Goal: Task Accomplishment & Management: Complete application form

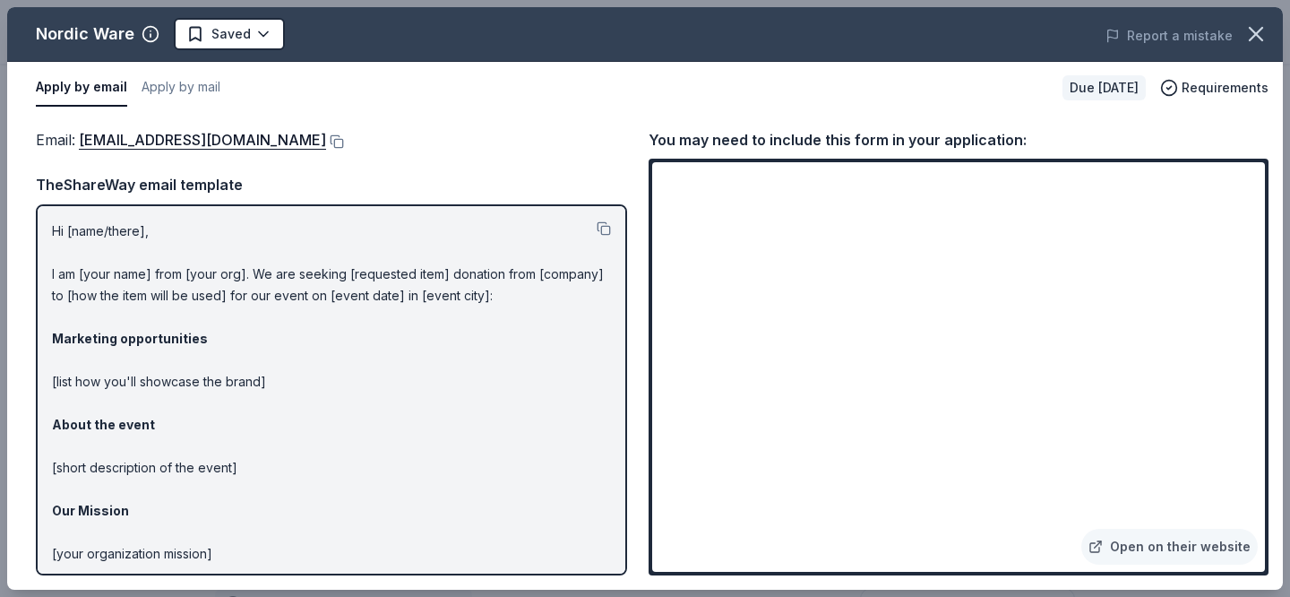
scroll to position [448, 0]
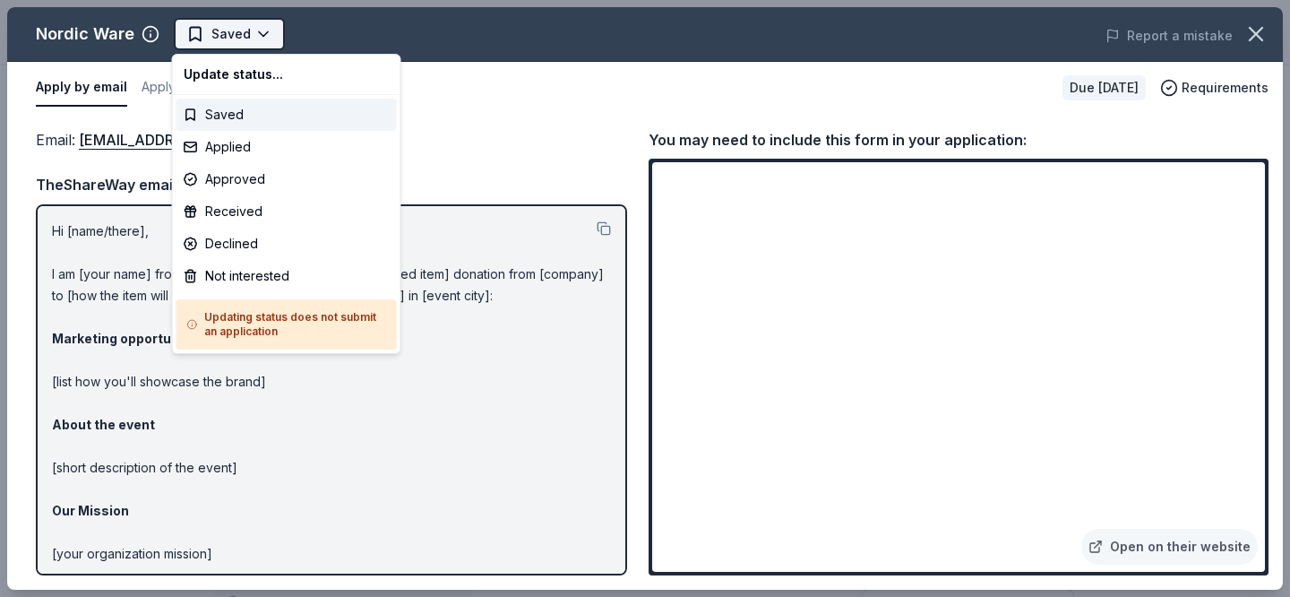
click at [256, 31] on html "Books & Buzzers Bash Saved Apply Due [DATE] Share Nordic Ware New approval rate…" at bounding box center [645, 298] width 1290 height 597
click at [257, 147] on div "Applied" at bounding box center [287, 147] width 220 height 32
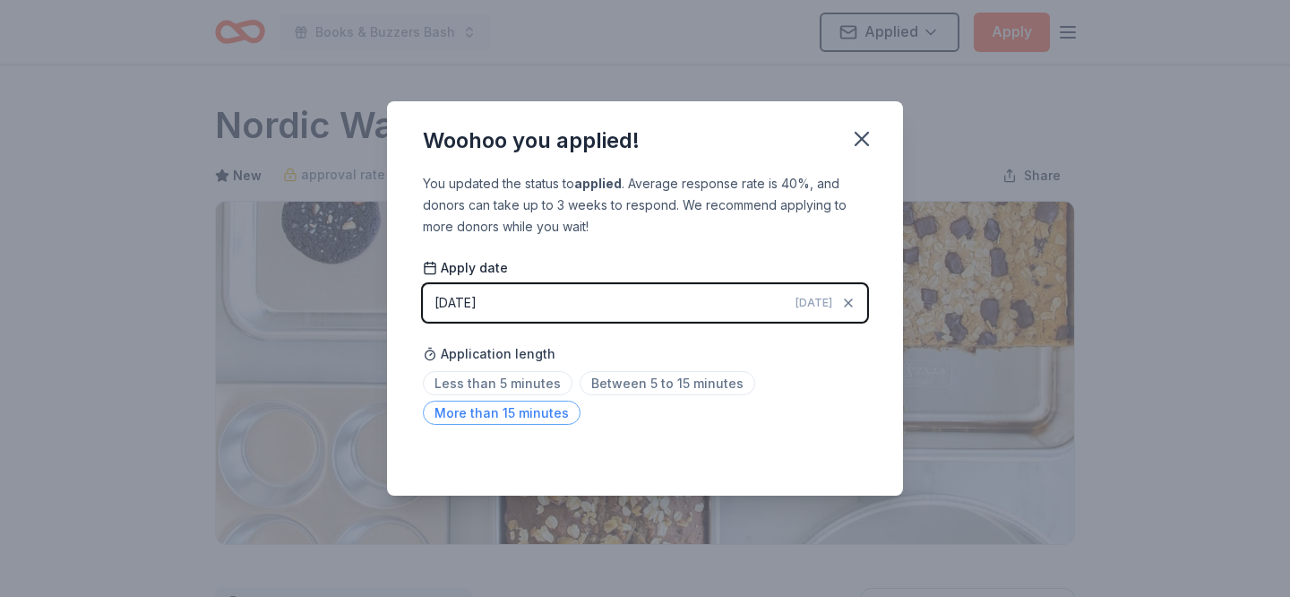
click at [549, 410] on span "More than 15 minutes" at bounding box center [502, 413] width 158 height 24
click at [636, 384] on span "Between 5 to 15 minutes" at bounding box center [668, 383] width 176 height 24
click at [860, 139] on icon "button" at bounding box center [862, 139] width 13 height 13
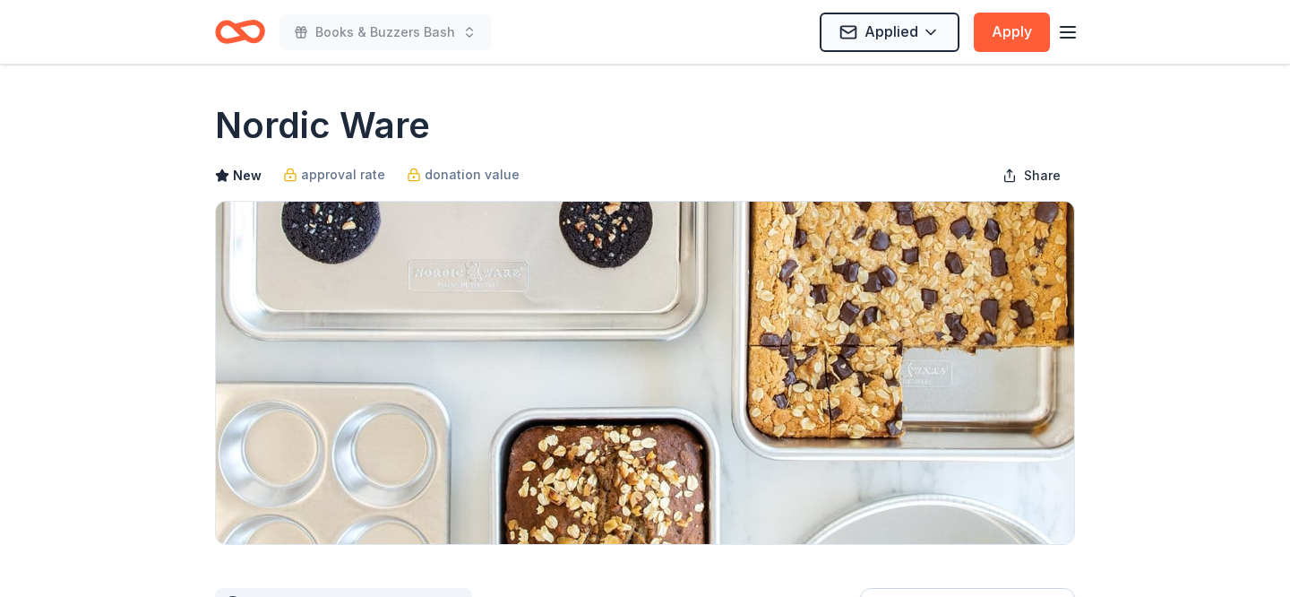
click at [255, 47] on icon "Home" at bounding box center [240, 32] width 50 height 42
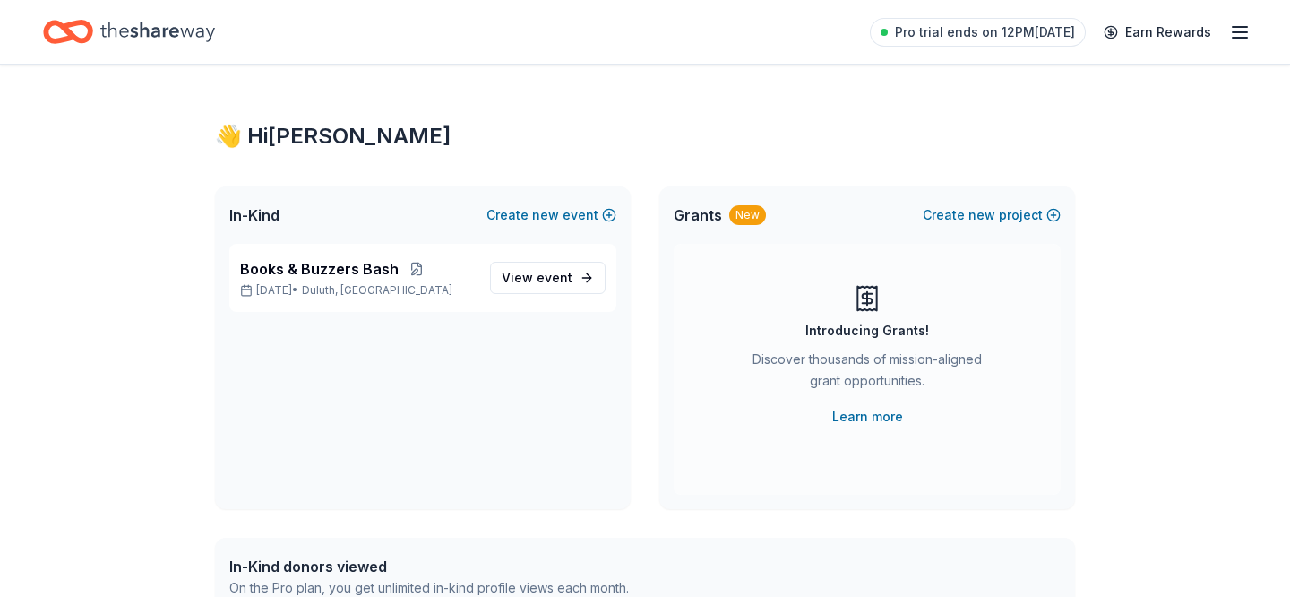
click at [1065, 30] on span "Pro trial ends on 12PM[DATE]" at bounding box center [985, 33] width 180 height 22
click at [1191, 203] on div "👋 Hi Megan In-Kind Create new event Books & Buzzers Bash Nov 13, 2025 • Duluth,…" at bounding box center [645, 585] width 1290 height 1040
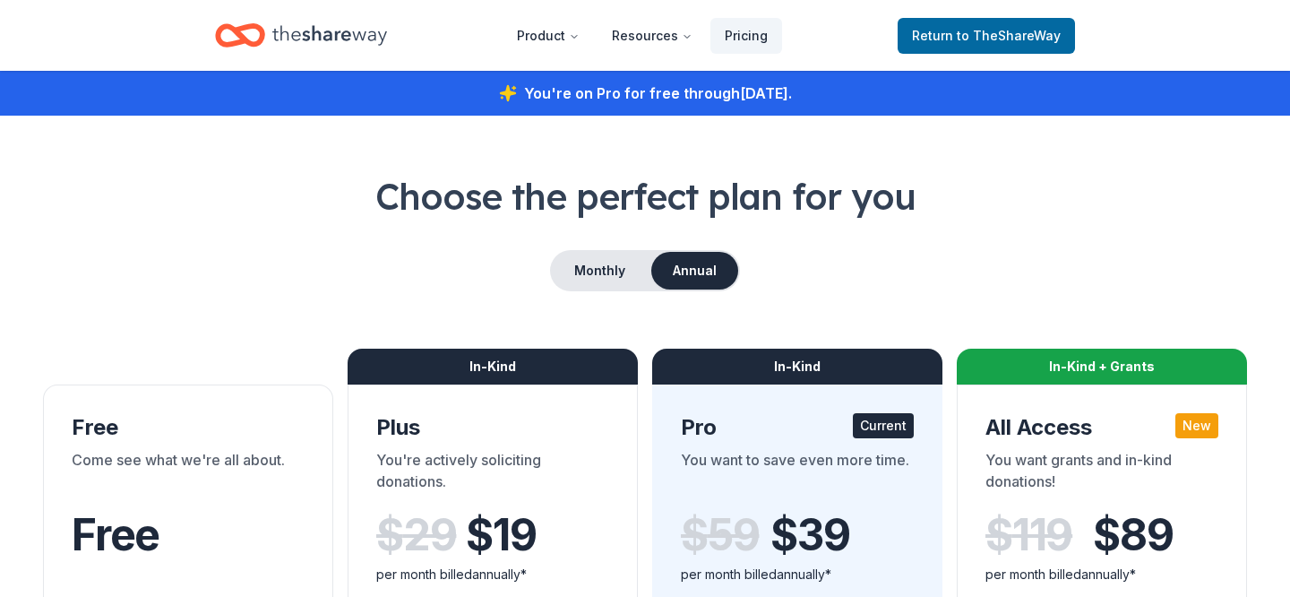
click at [504, 262] on div "Monthly Annual" at bounding box center [645, 270] width 1204 height 41
click at [1023, 45] on span "Return to TheShareWay" at bounding box center [986, 36] width 149 height 22
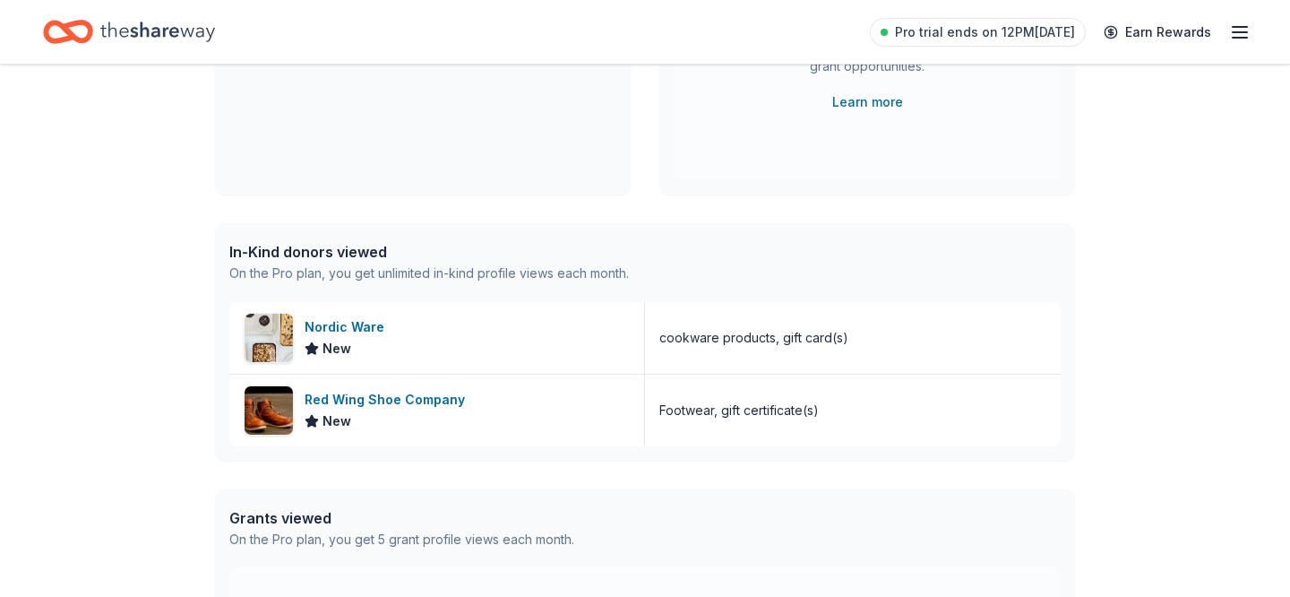
scroll to position [451, 0]
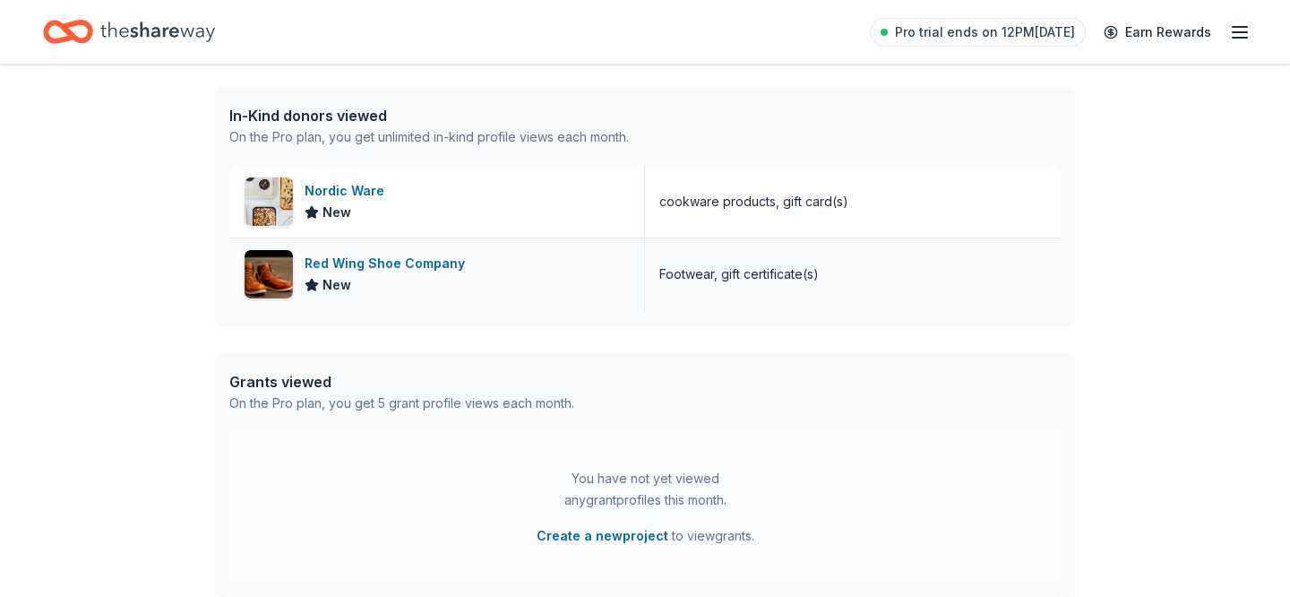
click at [357, 263] on div "Red Wing Shoe Company" at bounding box center [389, 264] width 168 height 22
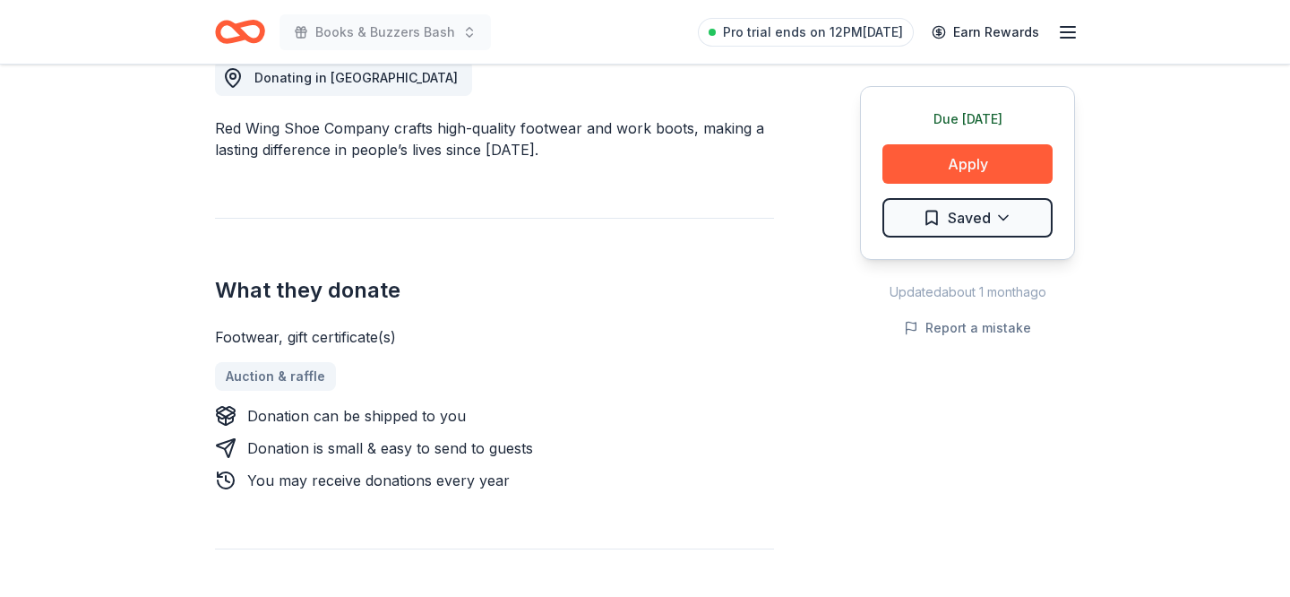
scroll to position [642, 0]
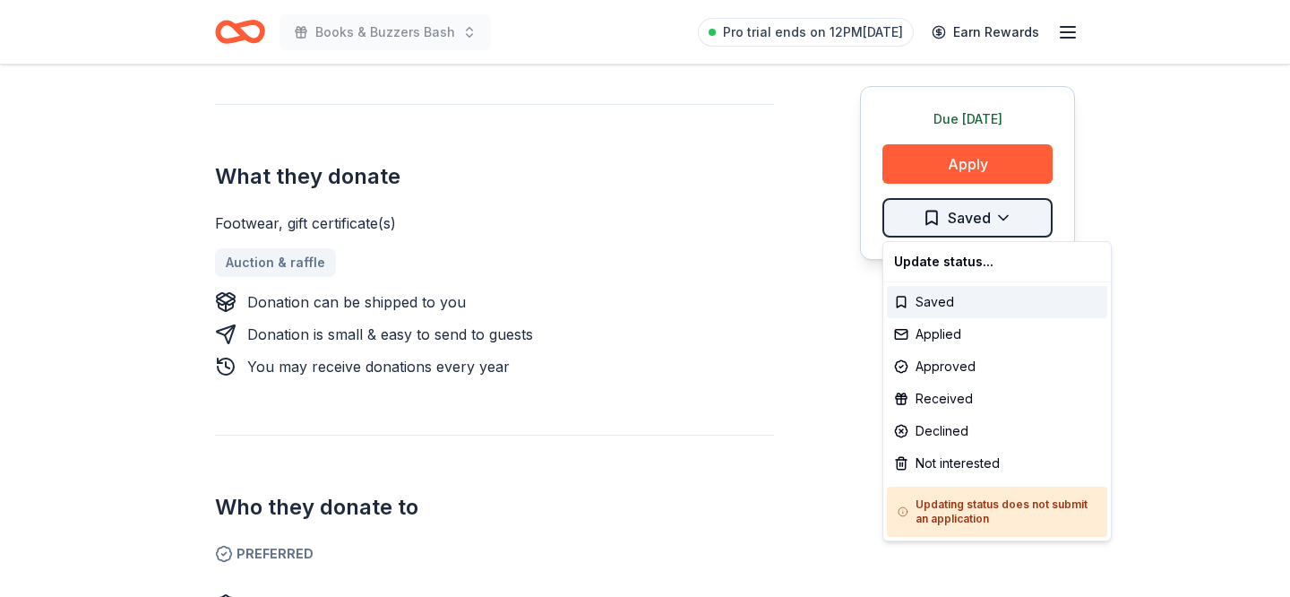
click at [942, 336] on div "Applied" at bounding box center [997, 334] width 220 height 32
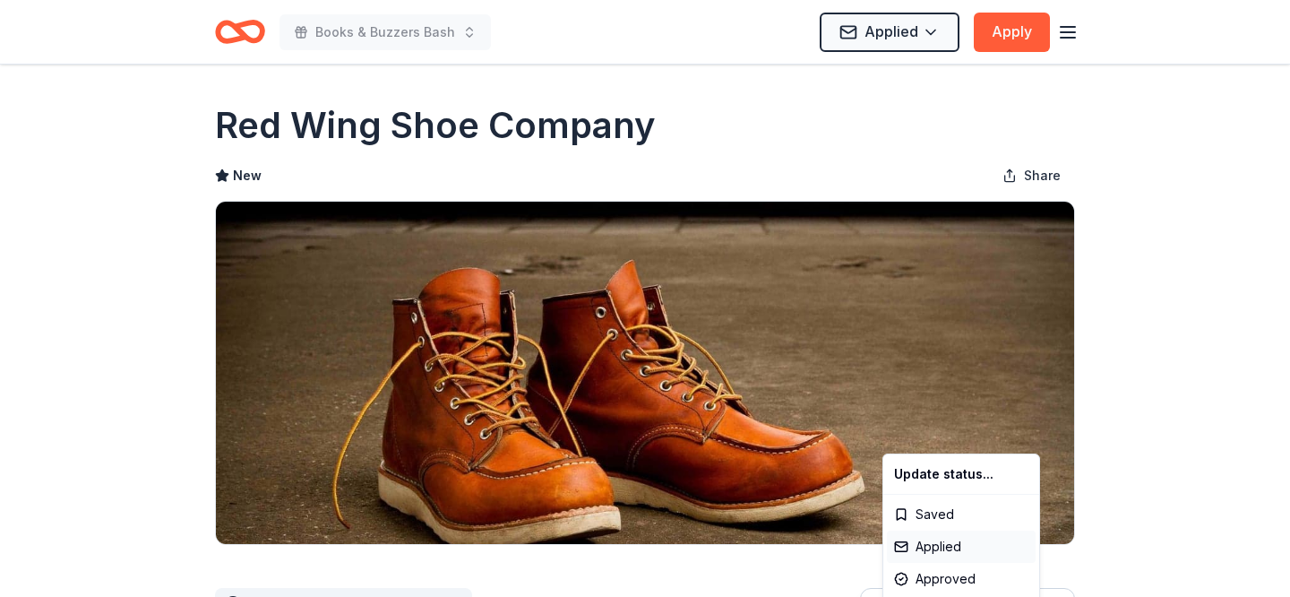
scroll to position [0, 0]
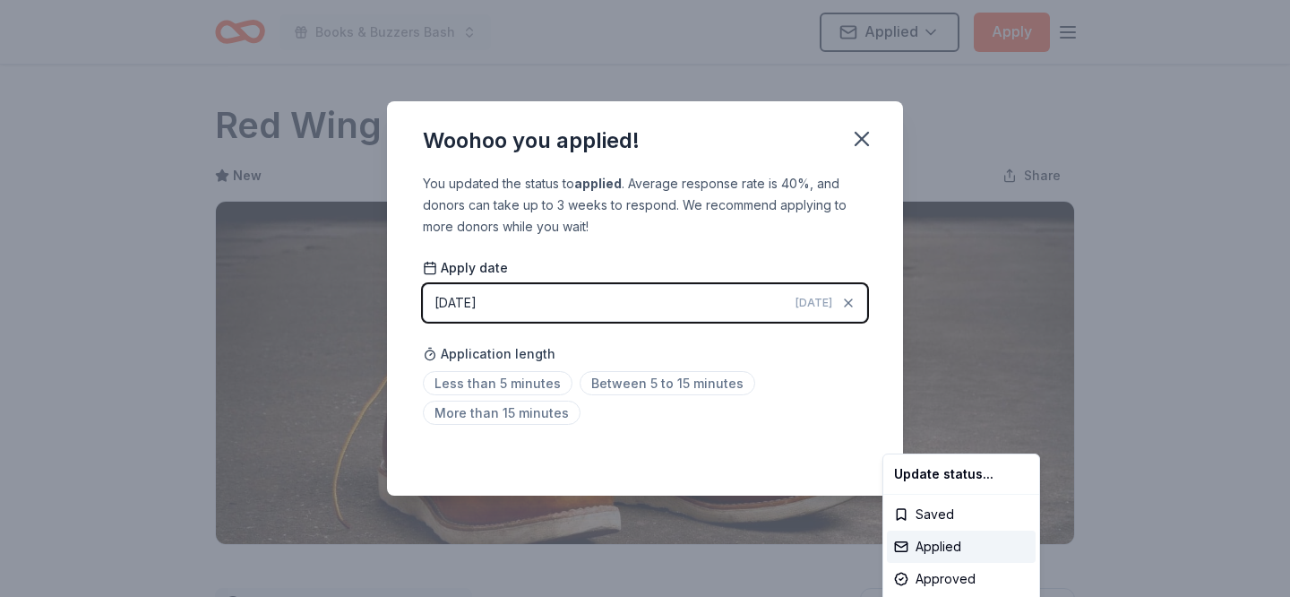
click at [647, 386] on html "Books & Buzzers Bash Applied Apply Due today Share Red Wing Shoe Company New Sh…" at bounding box center [645, 298] width 1290 height 597
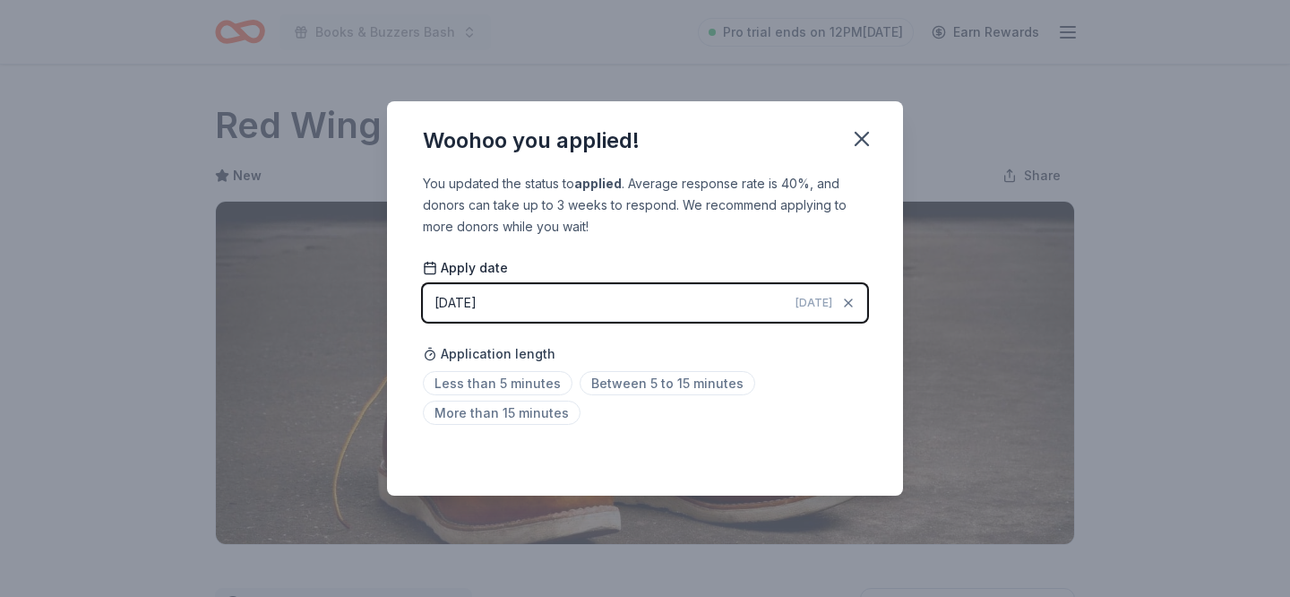
scroll to position [421, 0]
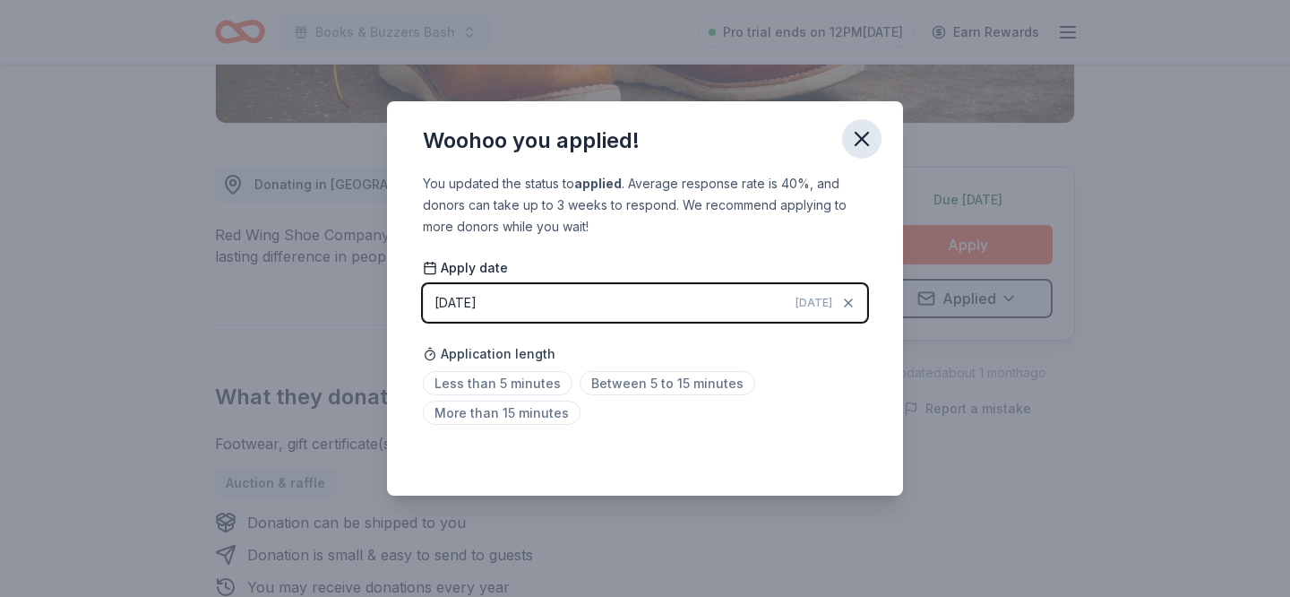
click at [859, 140] on icon "button" at bounding box center [862, 139] width 13 height 13
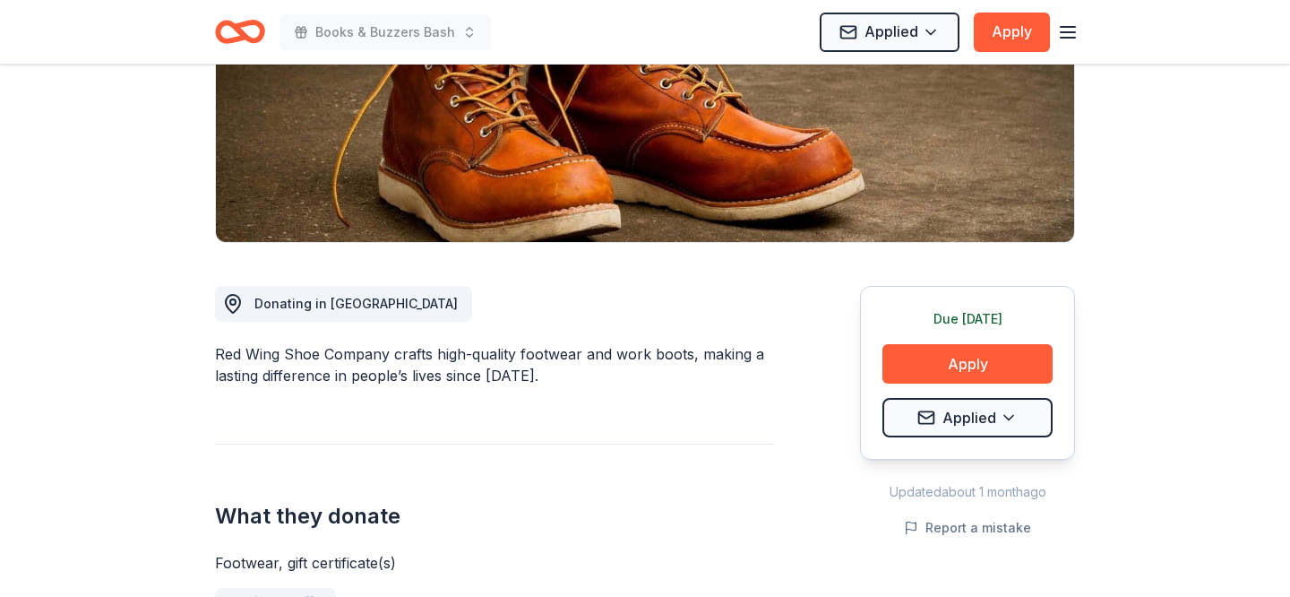
scroll to position [0, 0]
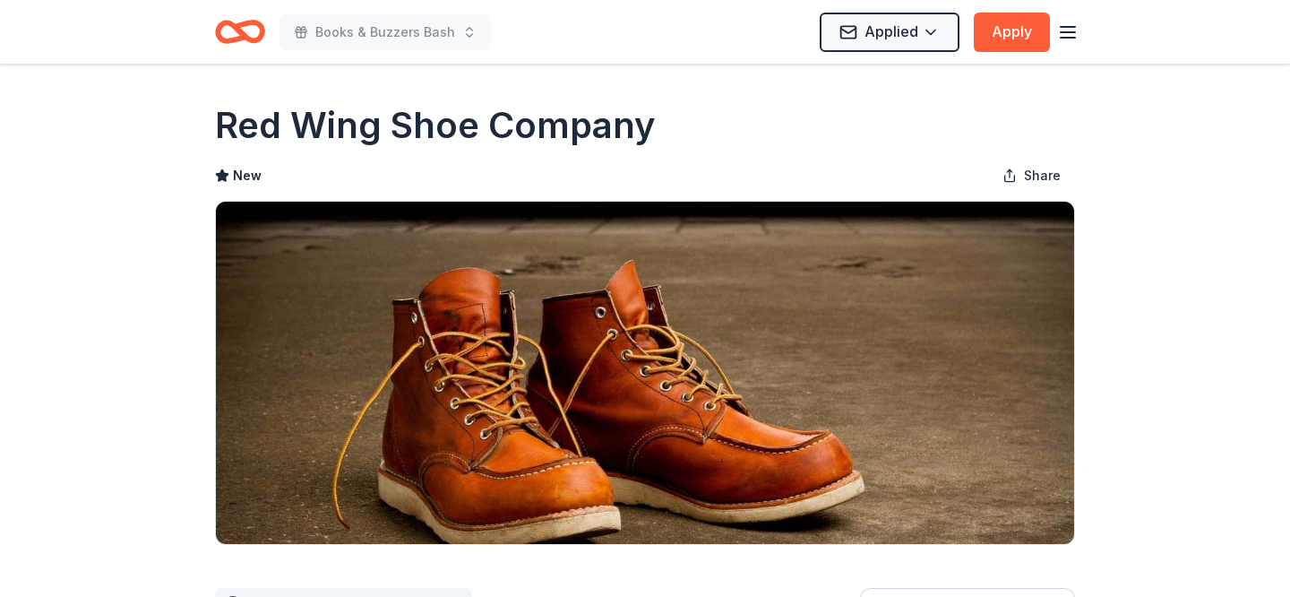
click at [1068, 27] on line "button" at bounding box center [1068, 27] width 14 height 0
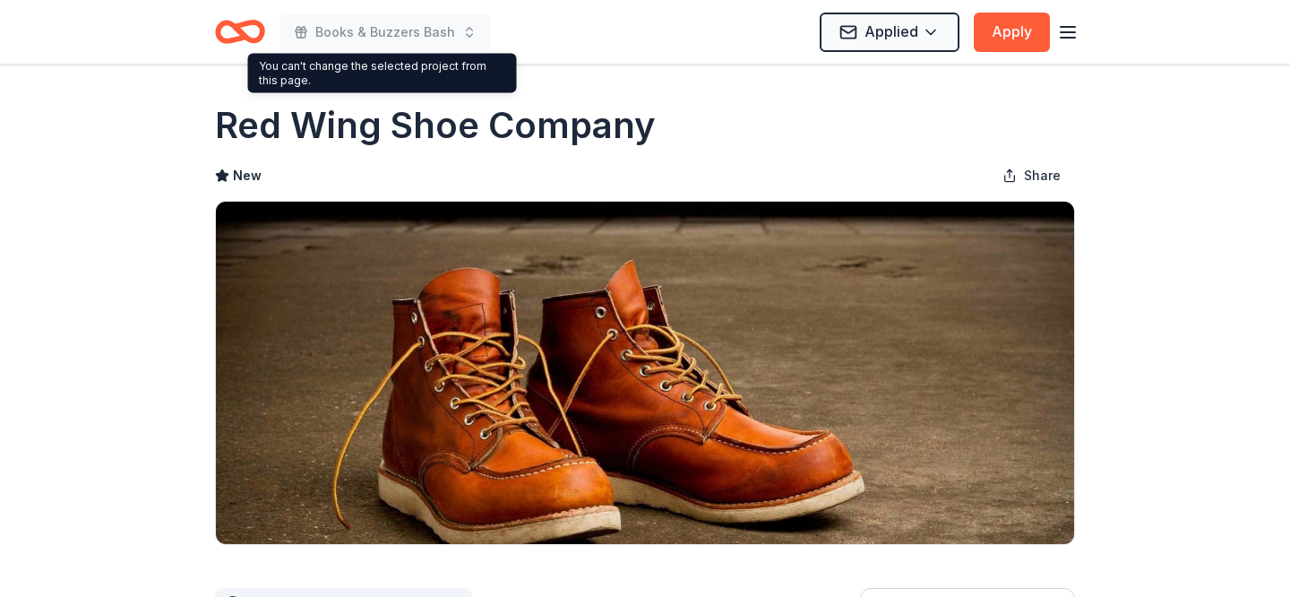
click at [422, 8] on div "Books & Buzzers Bash Applied Apply" at bounding box center [645, 32] width 918 height 64
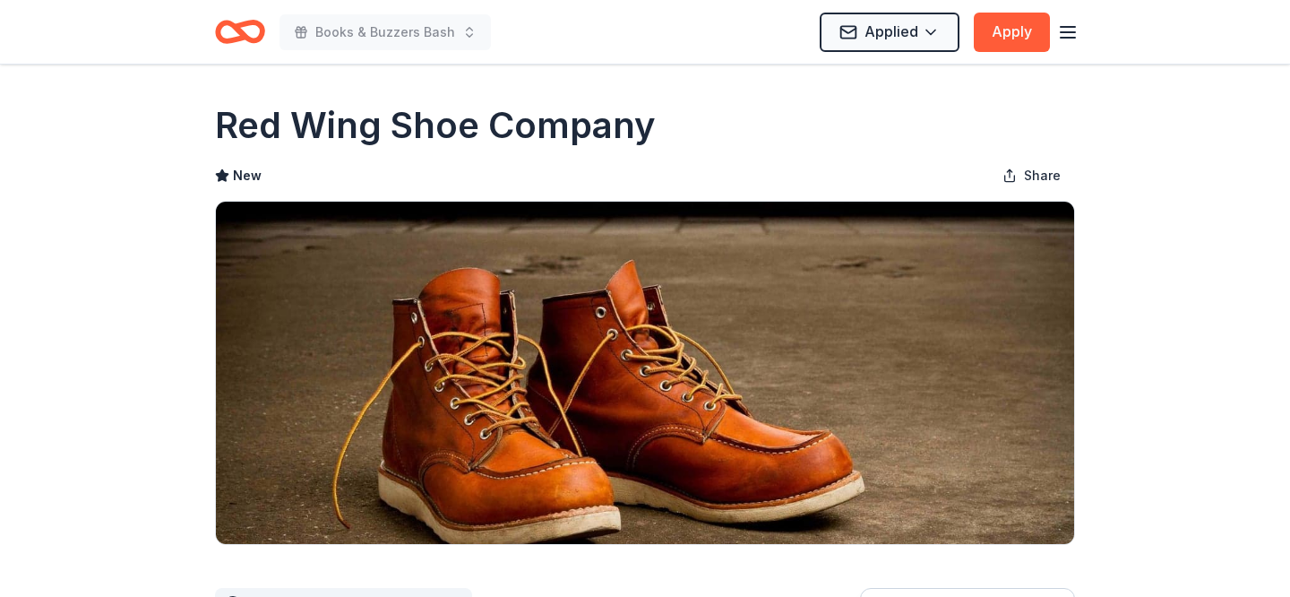
click at [246, 27] on icon "Home" at bounding box center [240, 32] width 50 height 42
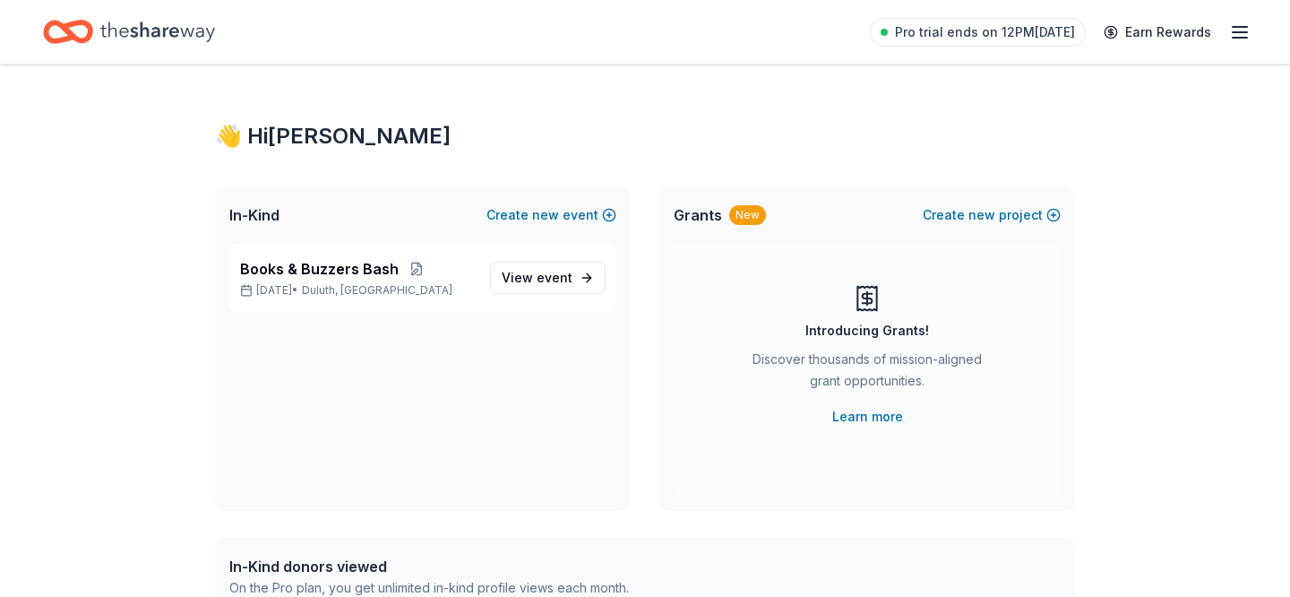
click at [160, 32] on icon "Home" at bounding box center [157, 32] width 115 height 20
click at [559, 289] on link "View event" at bounding box center [548, 278] width 116 height 32
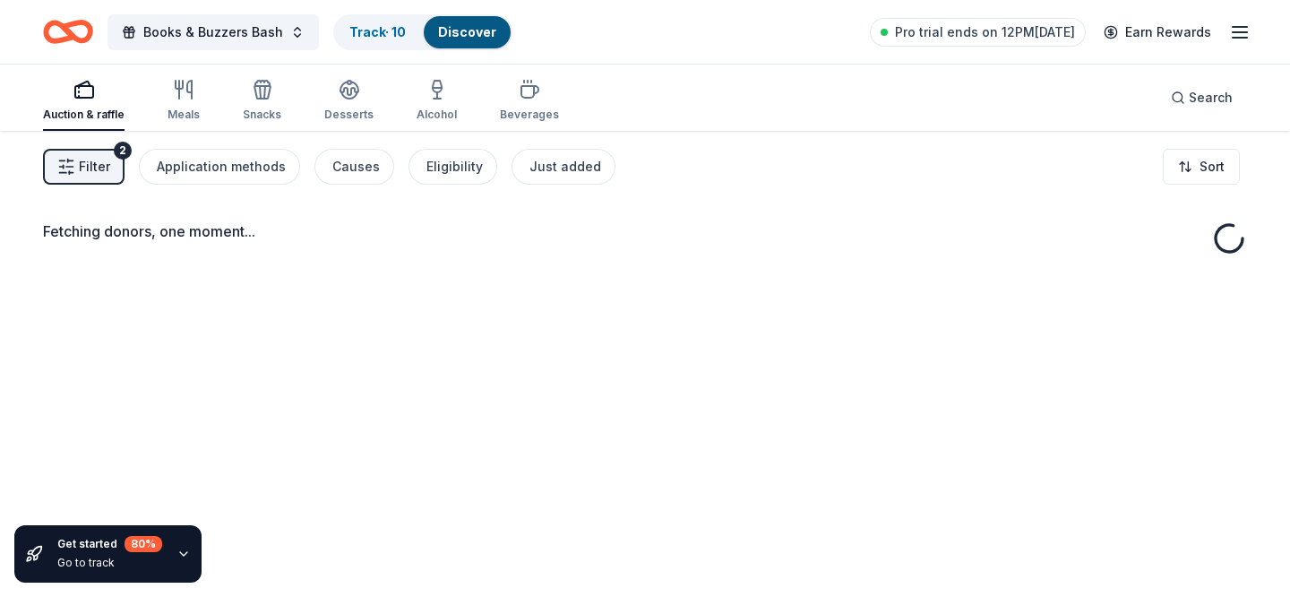
click at [551, 290] on div "Fetching donors, one moment..." at bounding box center [645, 429] width 1290 height 597
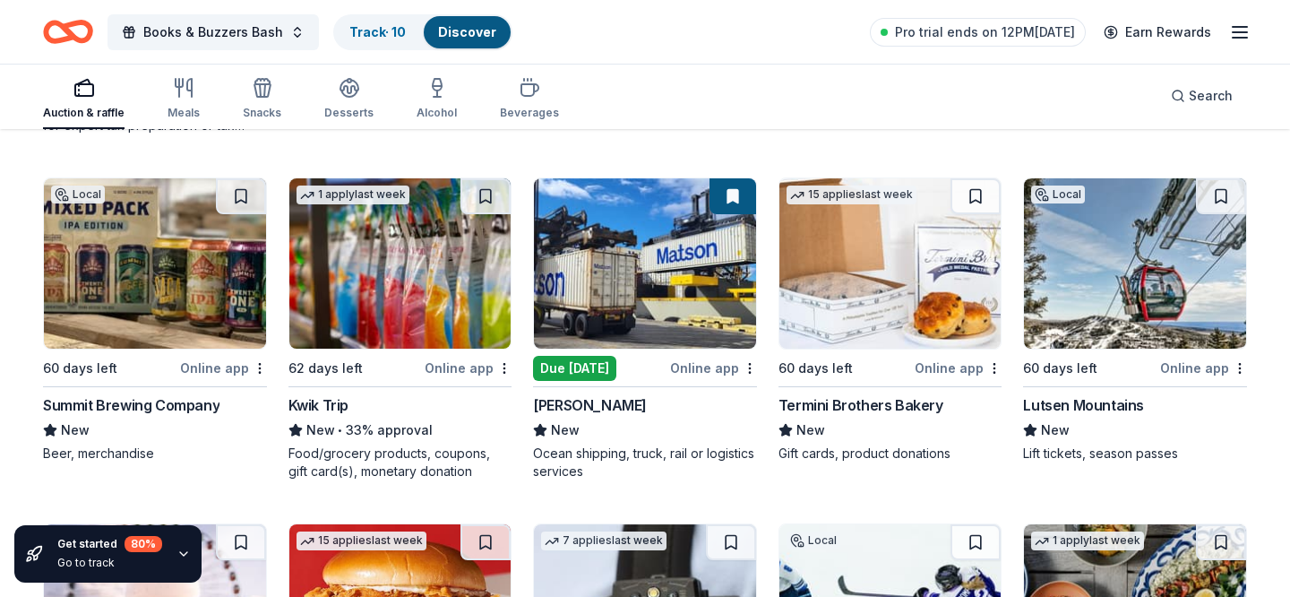
scroll to position [1537, 0]
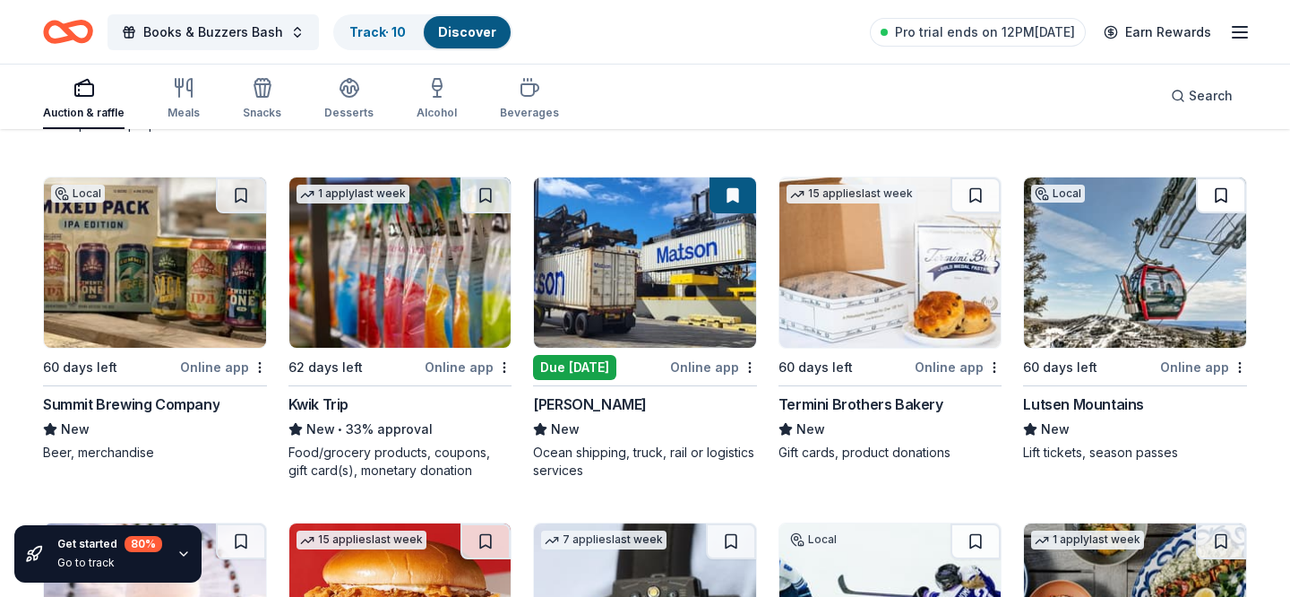
click at [1220, 192] on button at bounding box center [1221, 195] width 50 height 36
click at [1086, 403] on div "Lutsen Mountains" at bounding box center [1083, 404] width 121 height 22
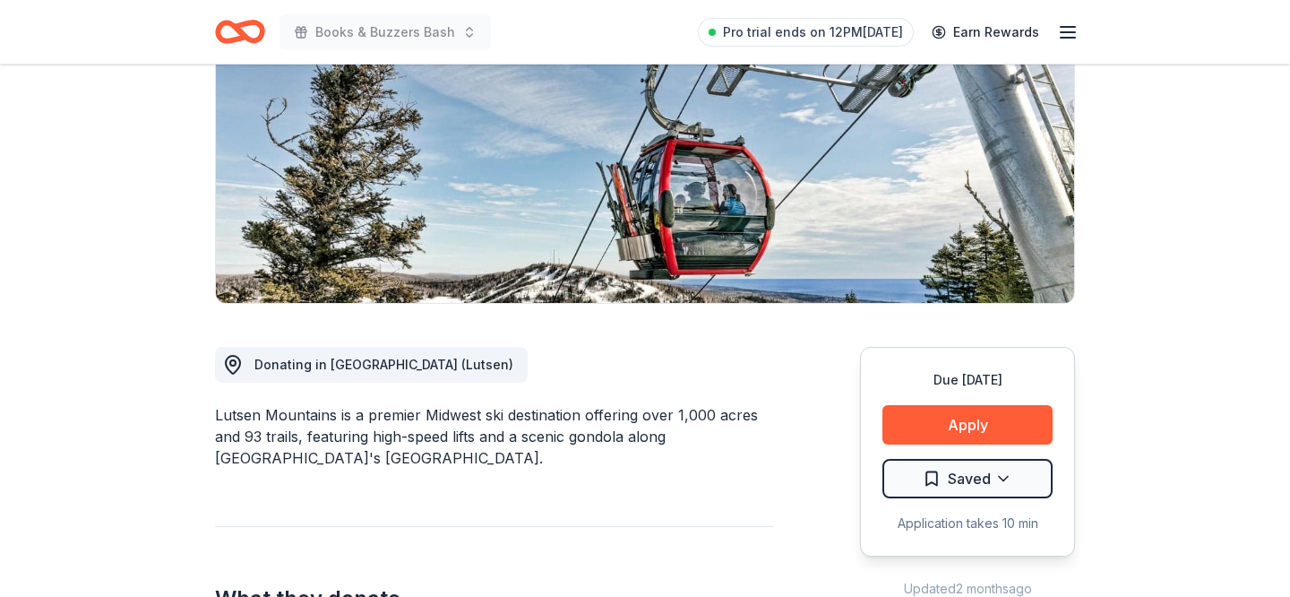
scroll to position [398, 0]
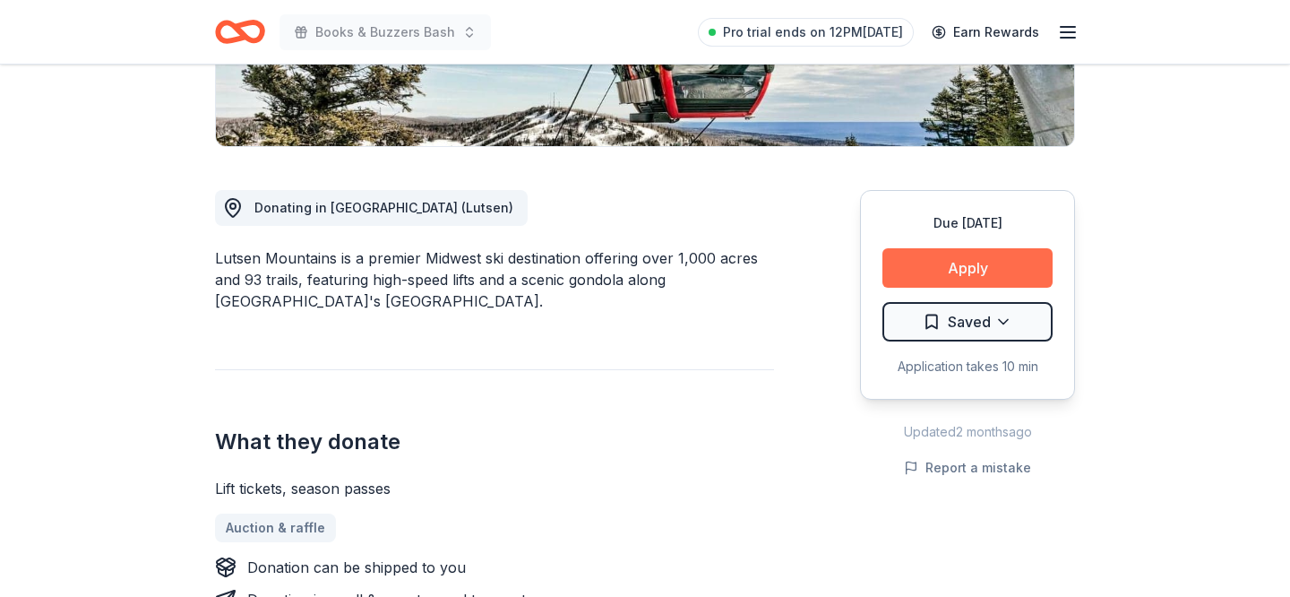
click at [969, 269] on button "Apply" at bounding box center [968, 267] width 170 height 39
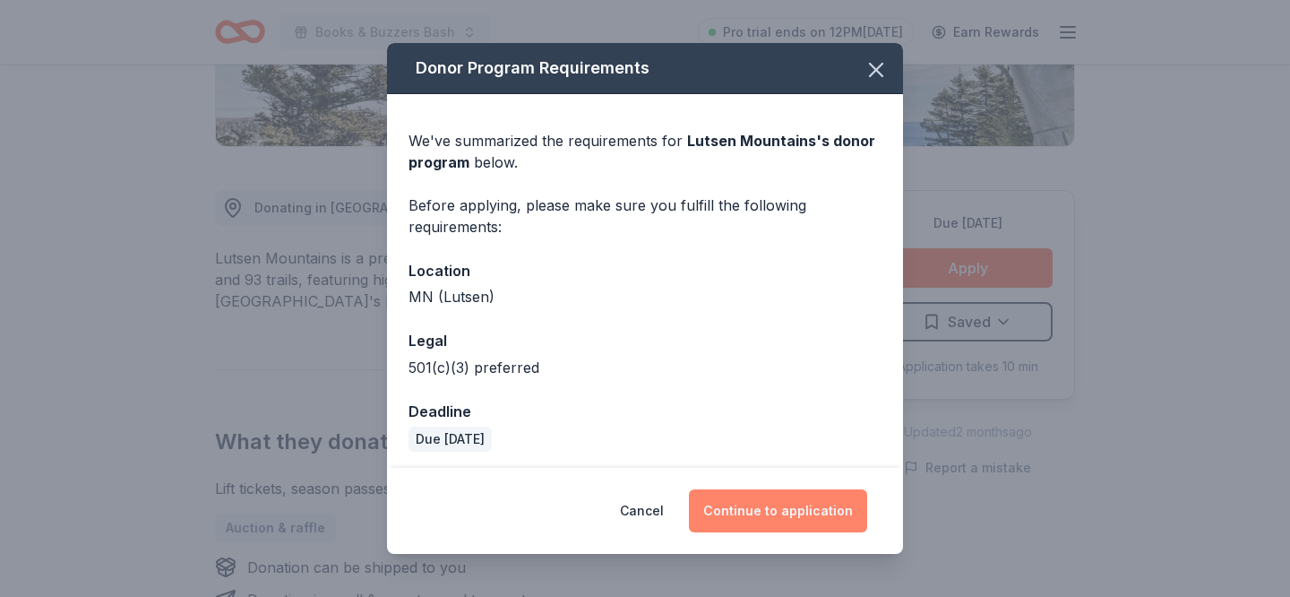
click at [806, 503] on button "Continue to application" at bounding box center [778, 510] width 178 height 43
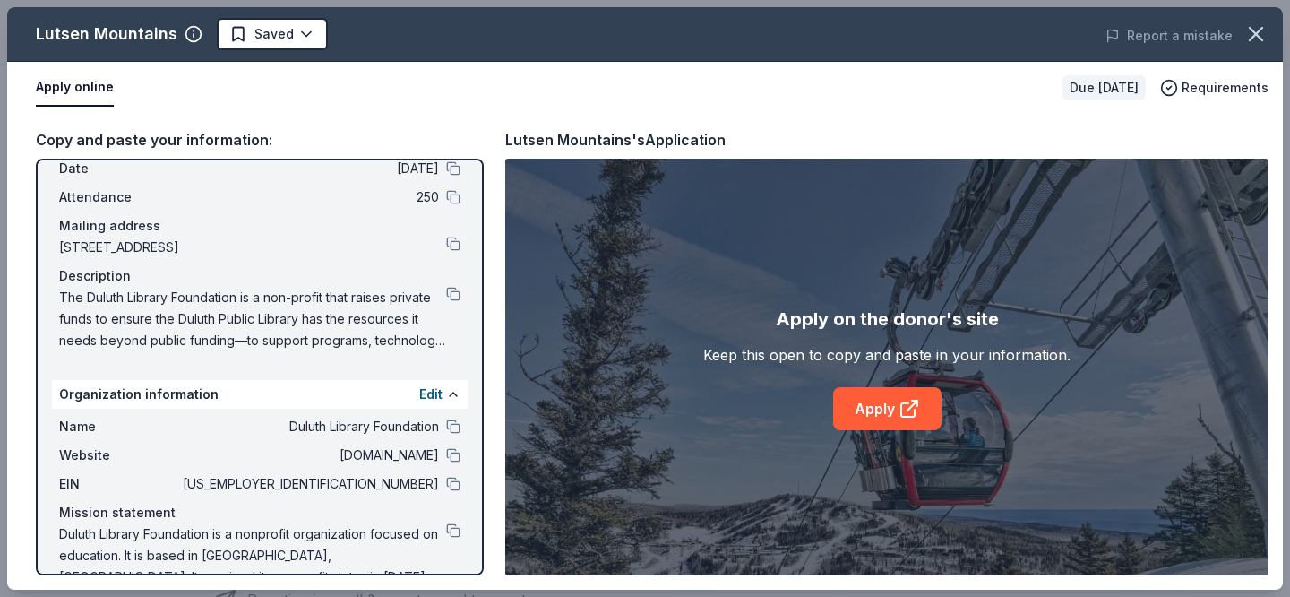
scroll to position [117, 0]
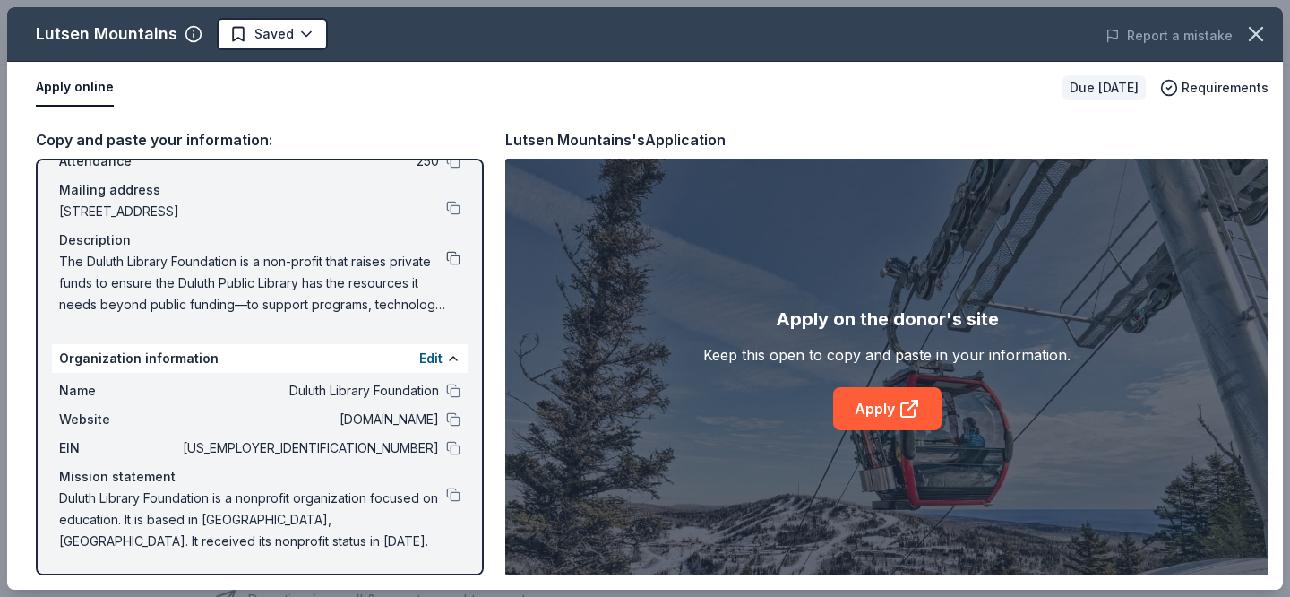
click at [452, 261] on button at bounding box center [453, 258] width 14 height 14
click at [884, 401] on link "Apply" at bounding box center [887, 408] width 108 height 43
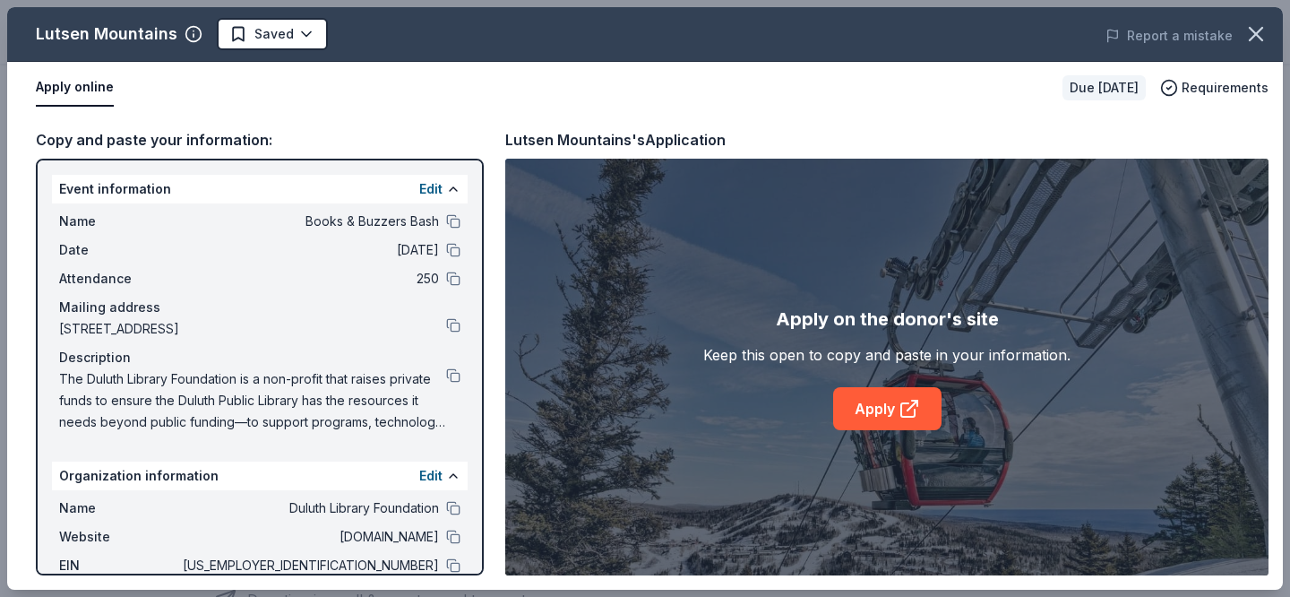
scroll to position [117, 0]
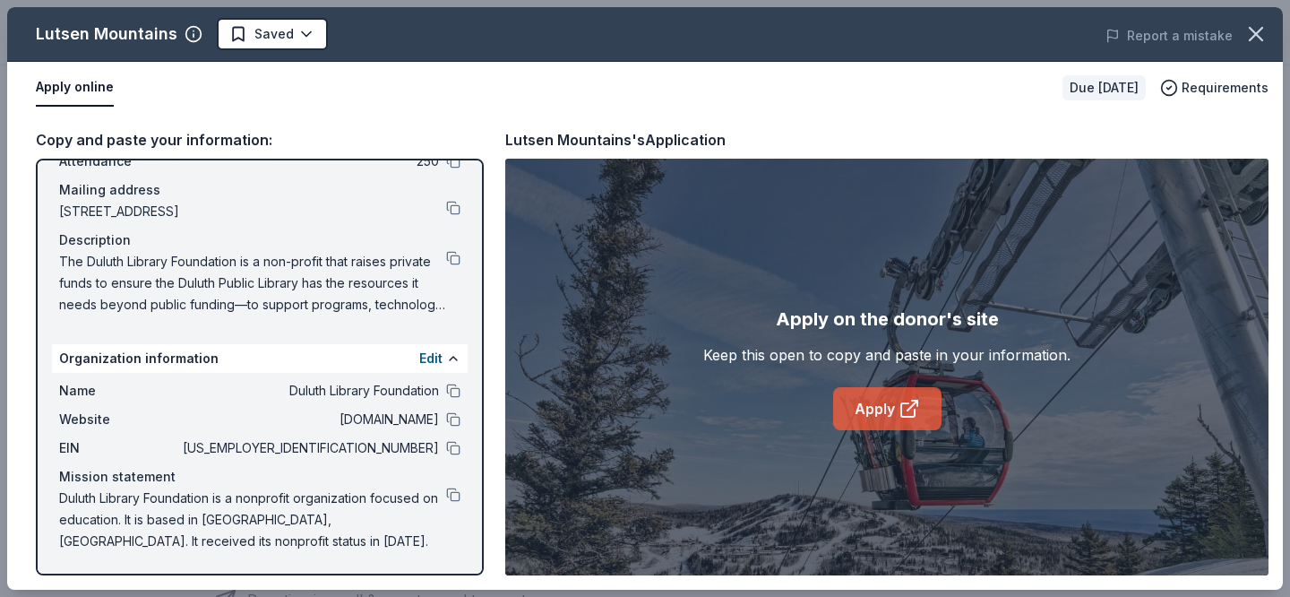
click at [872, 416] on link "Apply" at bounding box center [887, 408] width 108 height 43
